Goal: Navigation & Orientation: Find specific page/section

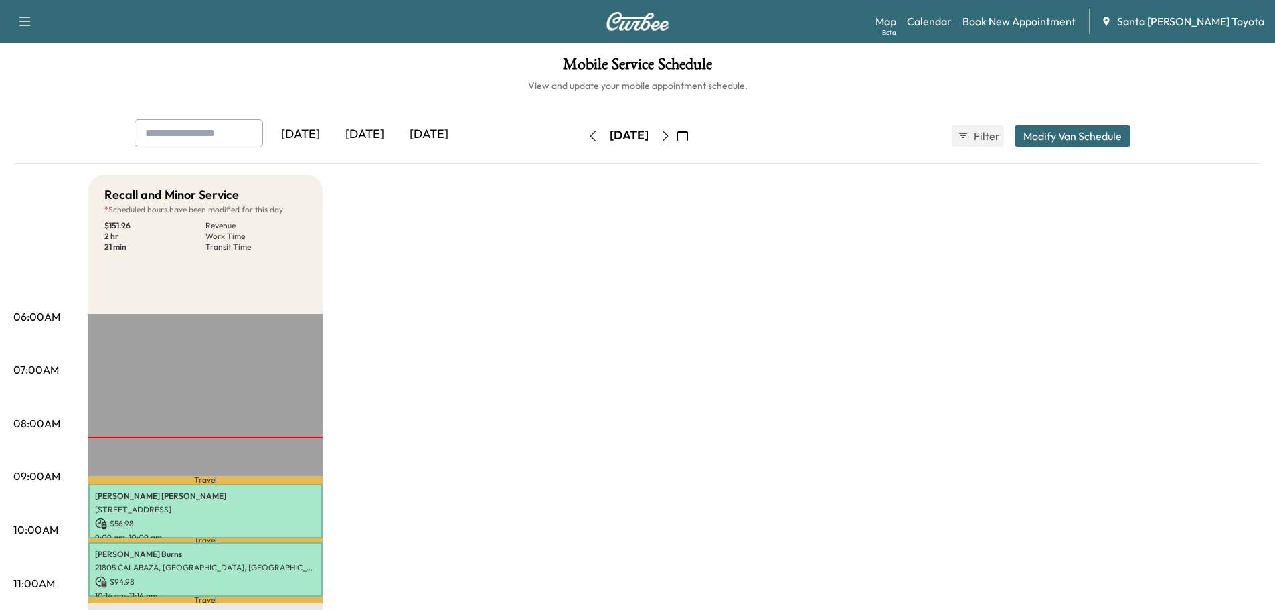
scroll to position [67, 0]
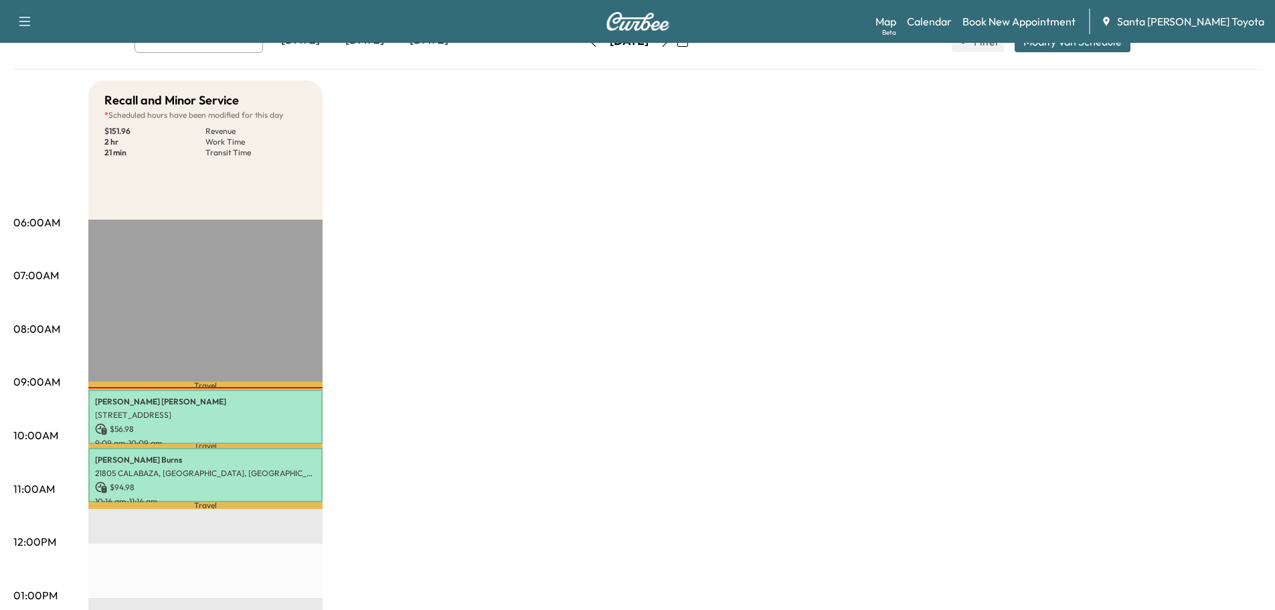
scroll to position [134, 0]
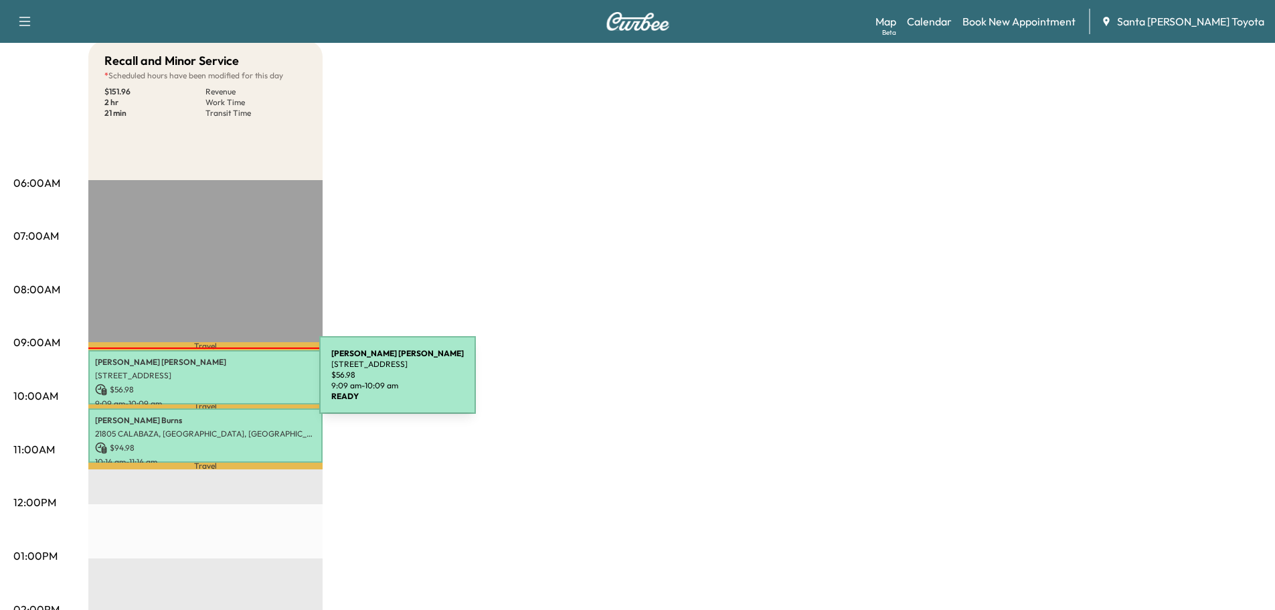
click at [219, 384] on p "$ 56.98" at bounding box center [205, 390] width 221 height 12
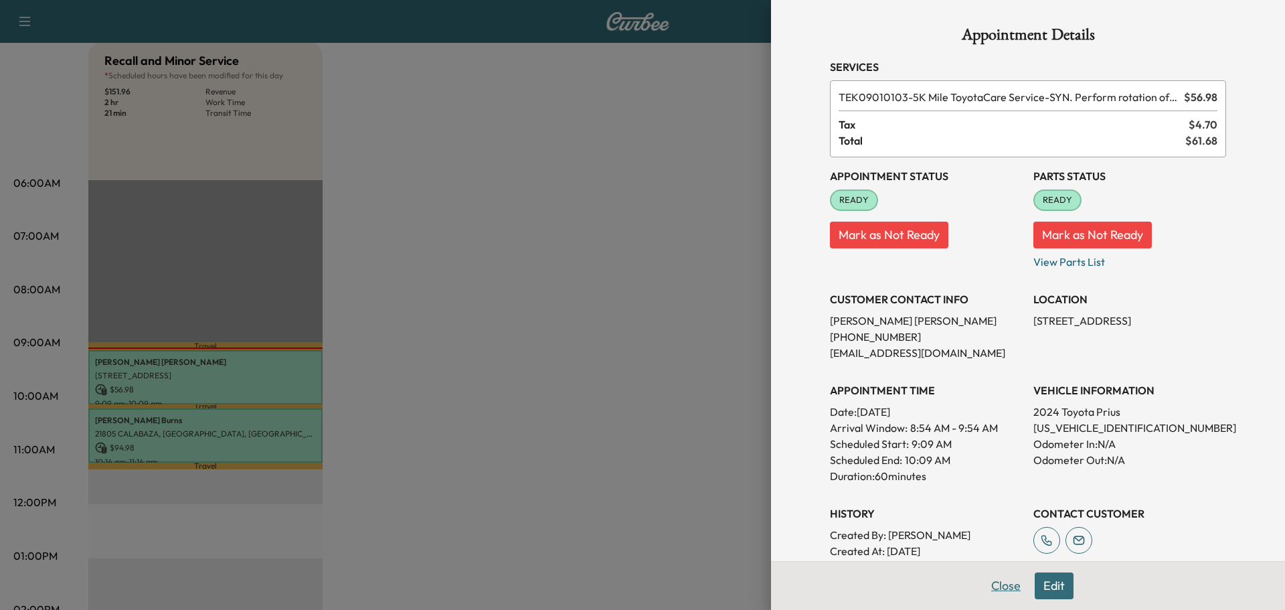
click at [994, 586] on button "Close" at bounding box center [1006, 585] width 47 height 27
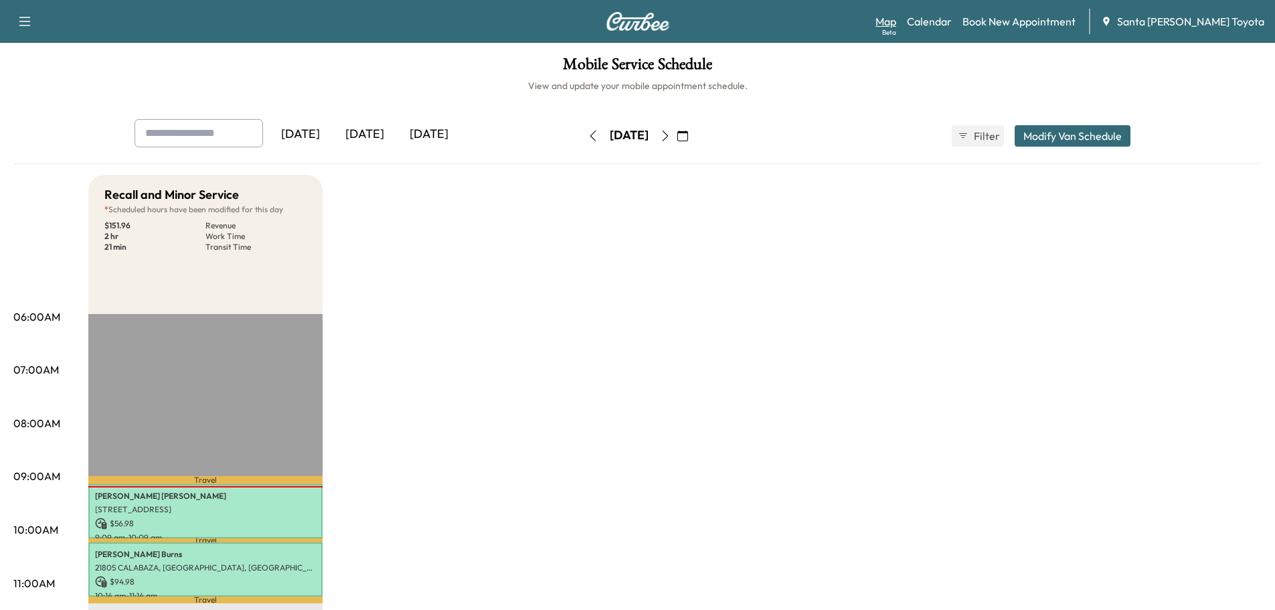
click at [896, 21] on link "Map Beta" at bounding box center [886, 21] width 21 height 16
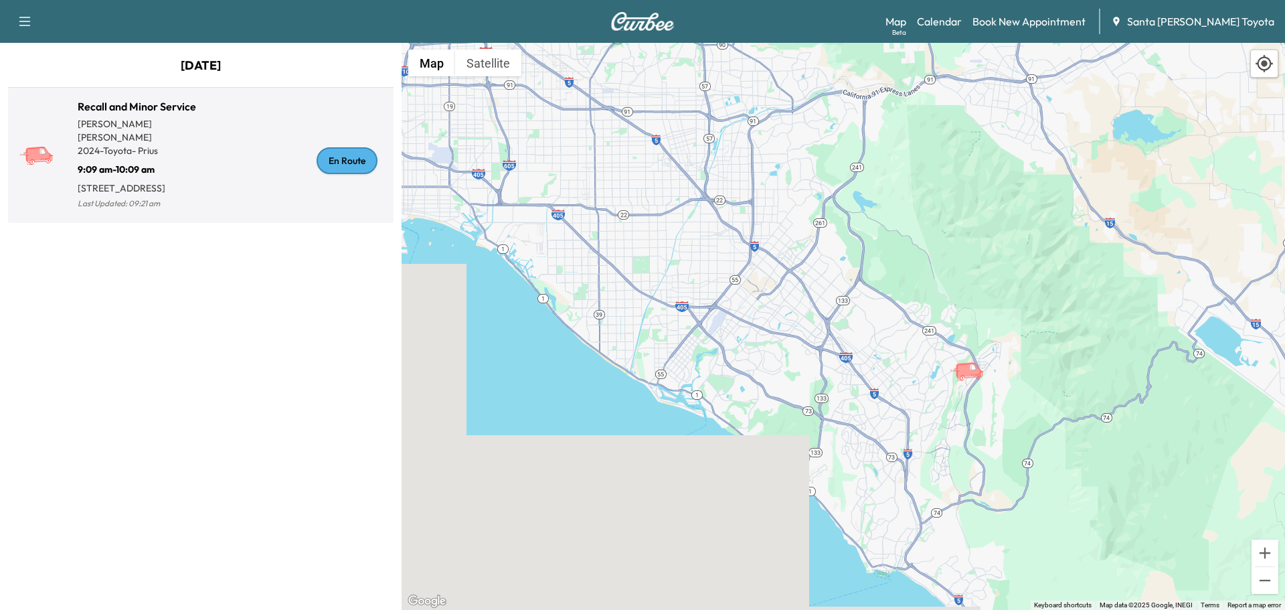
click at [143, 157] on p "9:09 am - 10:09 am" at bounding box center [139, 166] width 123 height 19
